Goal: Contribute content: Add original content to the website for others to see

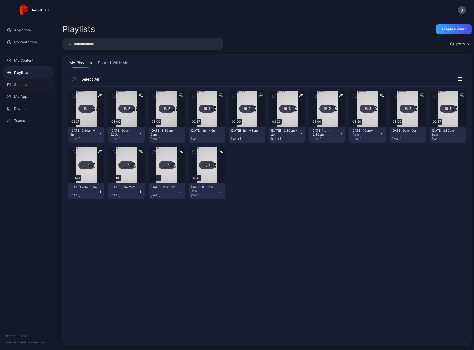
click at [26, 83] on div "Schedule" at bounding box center [28, 85] width 50 height 12
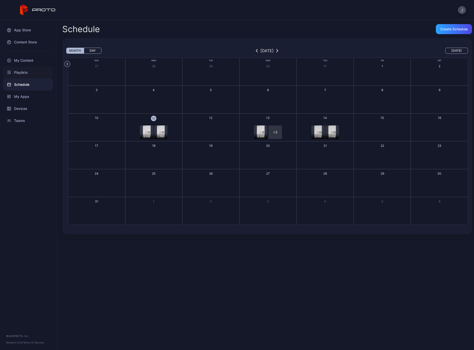
click at [19, 71] on div "Playlists" at bounding box center [28, 72] width 50 height 12
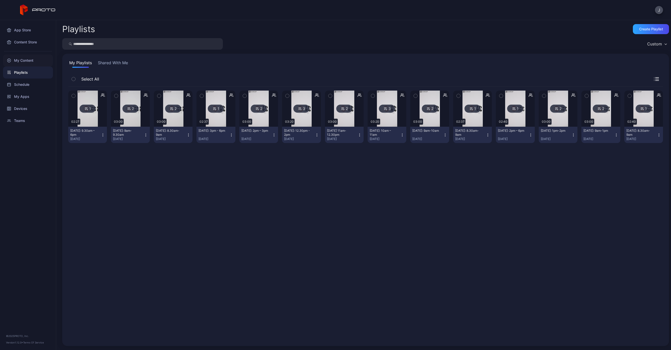
click at [34, 60] on div "My Content" at bounding box center [28, 60] width 50 height 12
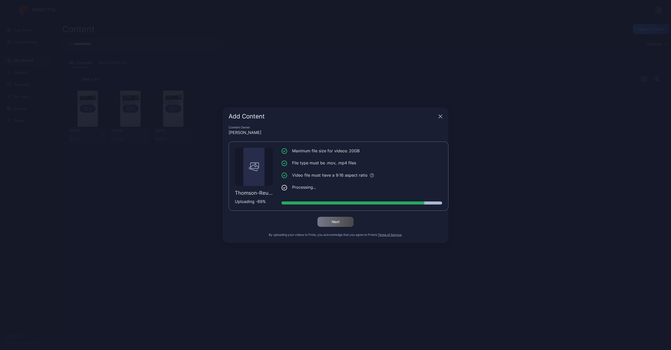
click at [263, 198] on div "Uploading - 89 %" at bounding box center [254, 201] width 38 height 6
click at [262, 200] on div "Uploading - 90 %" at bounding box center [254, 201] width 38 height 6
drag, startPoint x: 262, startPoint y: 200, endPoint x: 262, endPoint y: 186, distance: 14.3
click at [262, 186] on div "Thomson-Reuters_Hologram_02-Tue-12th_V04_9-16_2160x3840_H264_ENG_[DATE].mp4 Upl…" at bounding box center [254, 176] width 38 height 57
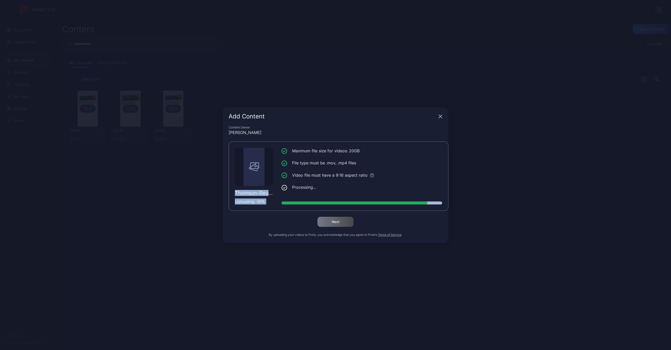
click at [252, 202] on div "Uploading - 91 %" at bounding box center [254, 201] width 38 height 6
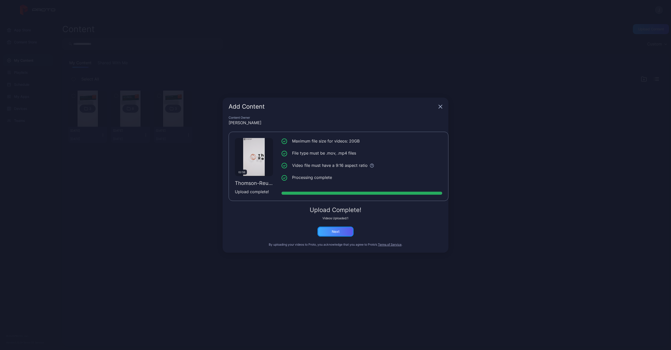
click at [345, 230] on div "Next" at bounding box center [335, 231] width 36 height 10
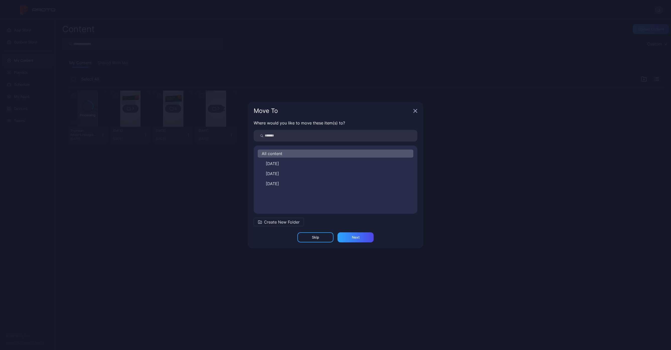
click at [284, 222] on span "Create New Folder" at bounding box center [282, 222] width 36 height 6
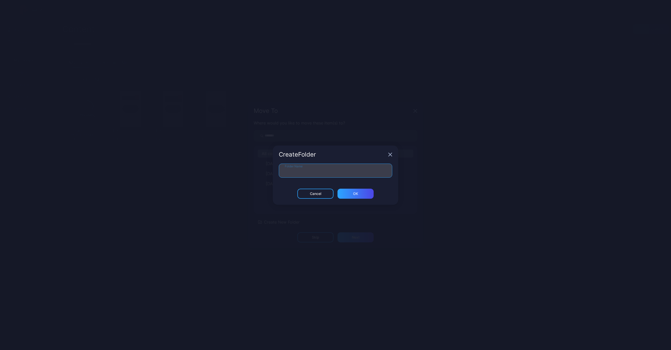
click at [307, 170] on input "Folder Name" at bounding box center [335, 171] width 113 height 14
type input "*******"
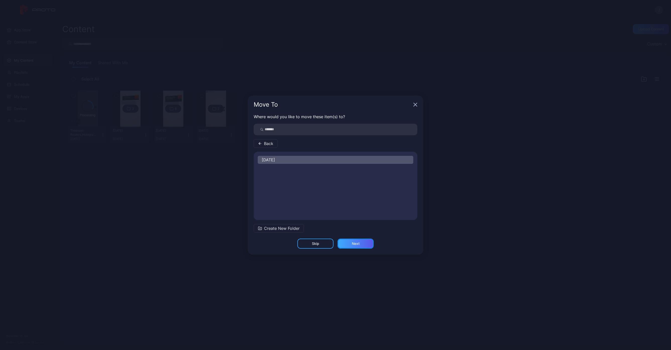
click at [356, 246] on div "Next" at bounding box center [355, 244] width 36 height 10
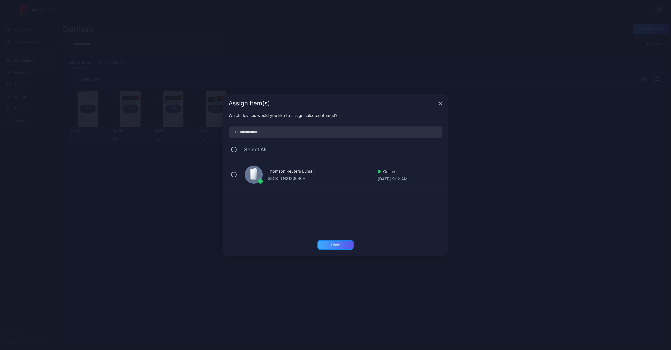
click at [331, 244] on div "Done" at bounding box center [335, 245] width 9 height 4
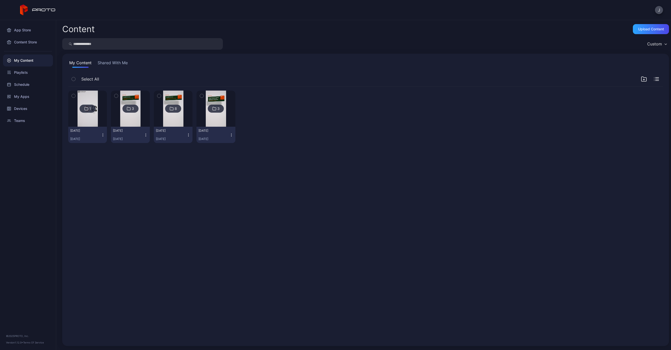
click at [91, 123] on img at bounding box center [88, 109] width 20 height 36
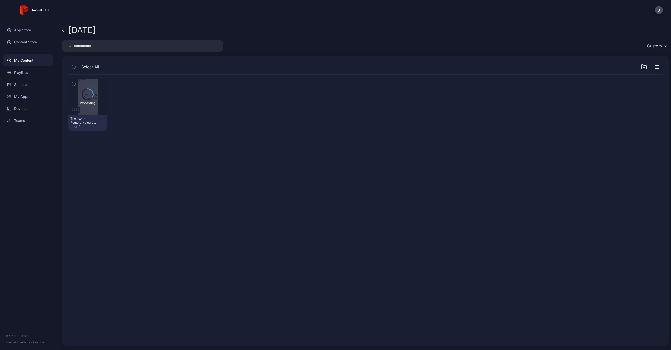
click at [18, 56] on div "My Content" at bounding box center [28, 60] width 50 height 12
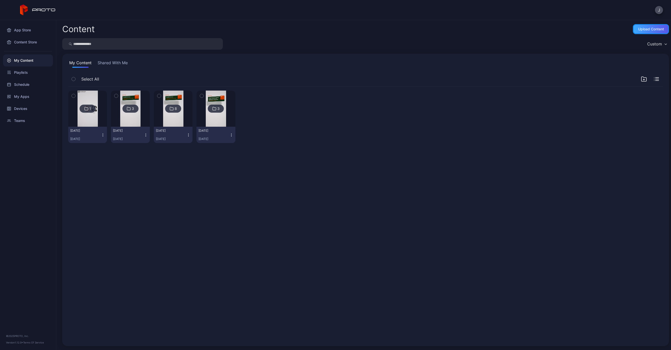
click at [473, 30] on div "Upload Content" at bounding box center [651, 29] width 26 height 4
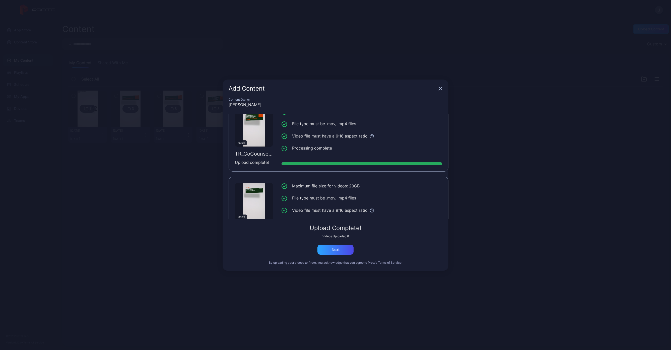
scroll to position [335, 0]
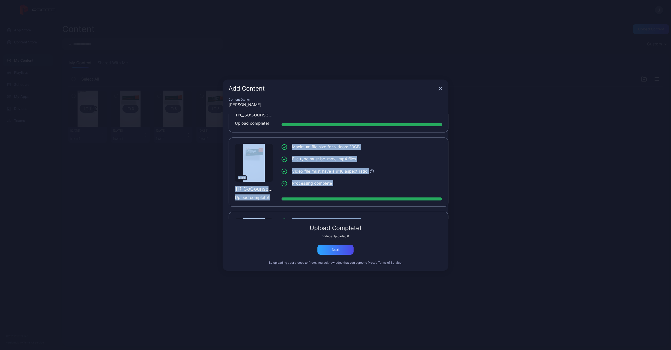
drag, startPoint x: 299, startPoint y: 138, endPoint x: 297, endPoint y: 114, distance: 24.0
click at [297, 114] on div "00:24 TR_CoCounsel_Hologram-Mograph_Interstitial-Day2-[DATE]-1-11am_v2.mp4 Uplo…" at bounding box center [338, 166] width 220 height 105
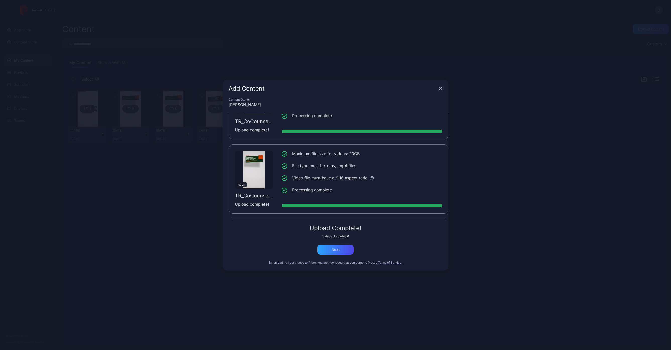
click at [366, 56] on div "Add Content Content Owner [PERSON_NAME] 00:24 TR_CoCounsel_Hologram-Mograph_Int…" at bounding box center [335, 175] width 671 height 350
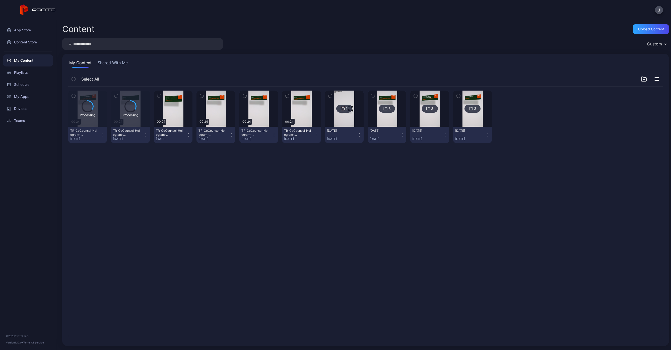
click at [257, 182] on div "Processing 00:24 TR_CoCounsel_Hologram-Mograph_Interstitial-Day2-[DATE]-Firesid…" at bounding box center [365, 213] width 602 height 261
click at [286, 96] on icon "button" at bounding box center [287, 96] width 4 height 6
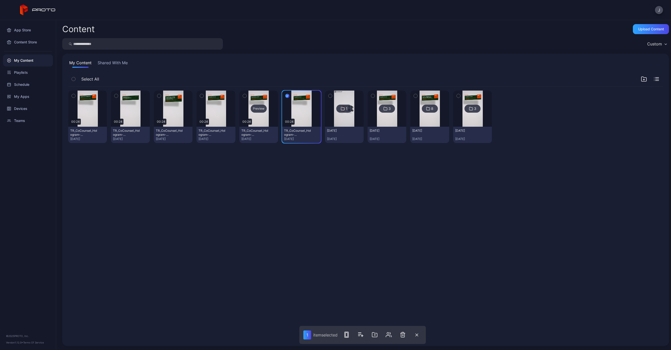
click at [260, 96] on div "Preview" at bounding box center [258, 109] width 39 height 36
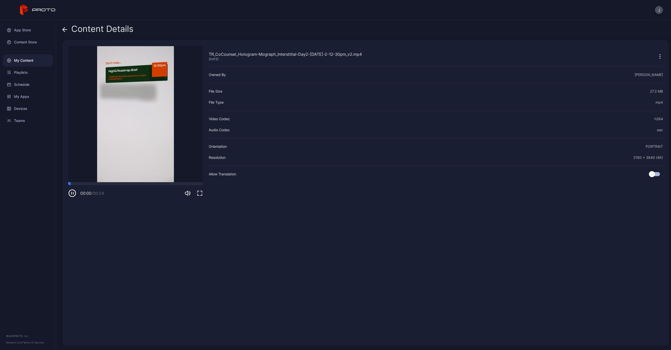
click at [67, 29] on div "Content Details" at bounding box center [97, 30] width 71 height 12
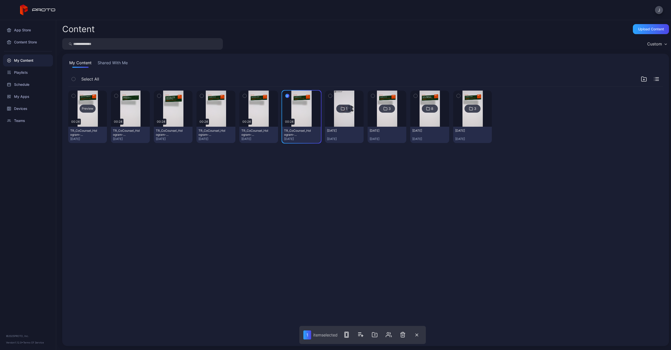
click at [88, 100] on div "Preview" at bounding box center [87, 109] width 39 height 36
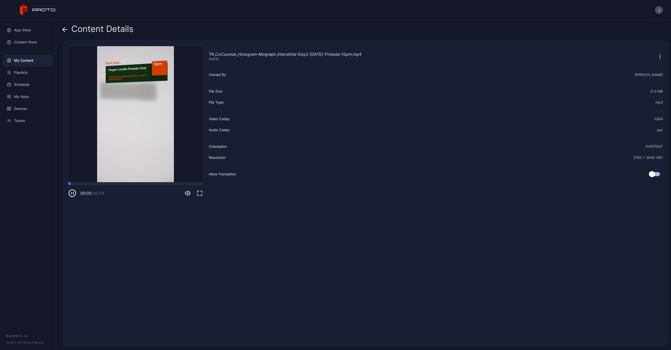
click at [66, 30] on icon at bounding box center [65, 30] width 4 height 0
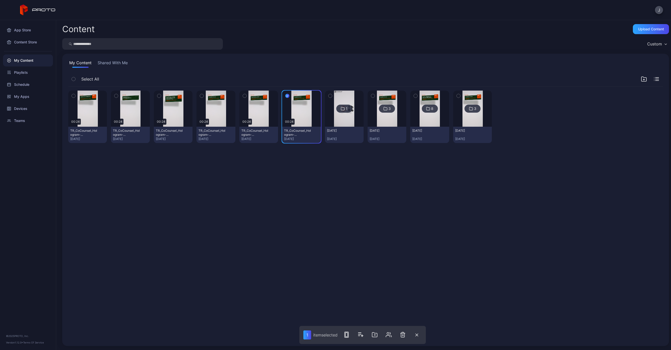
click at [72, 97] on icon "button" at bounding box center [74, 96] width 4 height 6
drag, startPoint x: 114, startPoint y: 95, endPoint x: 122, endPoint y: 95, distance: 8.3
click at [116, 95] on icon "button" at bounding box center [116, 96] width 4 height 6
drag, startPoint x: 157, startPoint y: 94, endPoint x: 159, endPoint y: 96, distance: 3.6
click at [157, 94] on icon "button" at bounding box center [159, 96] width 4 height 6
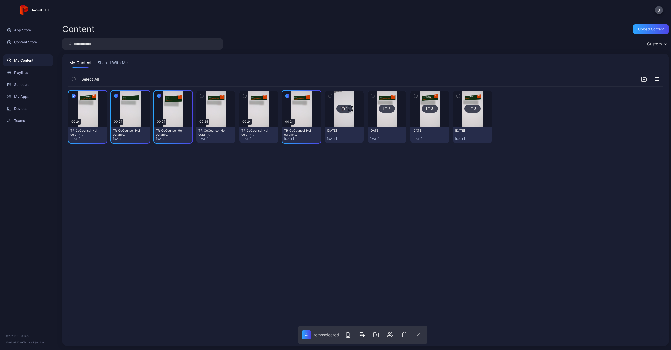
click at [204, 95] on button "button" at bounding box center [201, 96] width 11 height 11
click at [243, 94] on icon "button" at bounding box center [245, 96] width 4 height 6
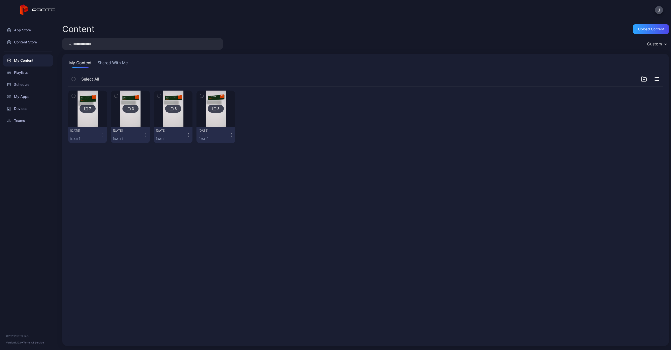
click at [94, 97] on img at bounding box center [88, 109] width 20 height 36
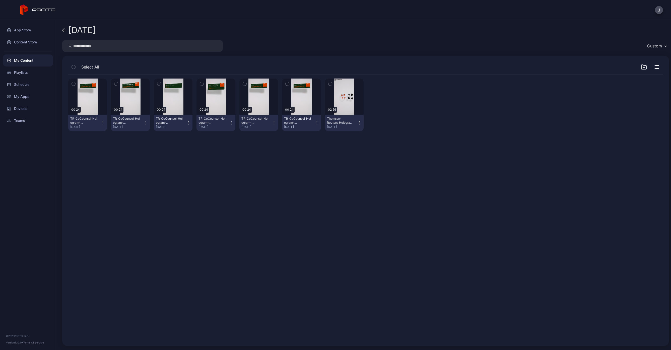
click at [319, 154] on div "Preview 00:24 TR_CoCounsel_Hologram-Mograph_Interstitial-Day2-[DATE]-1-11am_v2.…" at bounding box center [365, 206] width 602 height 273
click at [166, 190] on div "Preview 00:24 TR_CoCounsel_Hologram-Mograph_Interstitial-Day2-[DATE]-1-11am_v2.…" at bounding box center [365, 206] width 602 height 273
click at [344, 85] on div "Preview" at bounding box center [344, 97] width 39 height 36
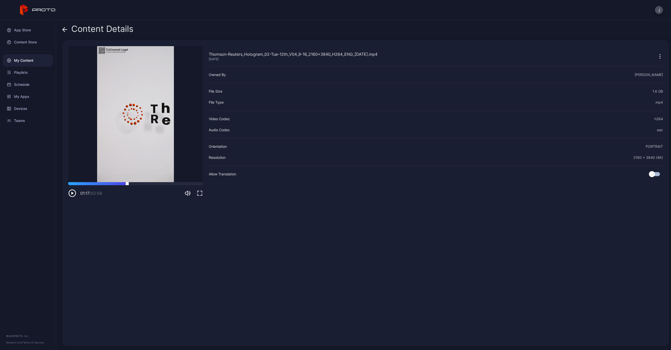
drag, startPoint x: 71, startPoint y: 185, endPoint x: 127, endPoint y: 182, distance: 56.0
click at [127, 182] on div at bounding box center [135, 183] width 134 height 3
click at [73, 192] on icon "button" at bounding box center [73, 193] width 0 height 2
